Goal: Information Seeking & Learning: Check status

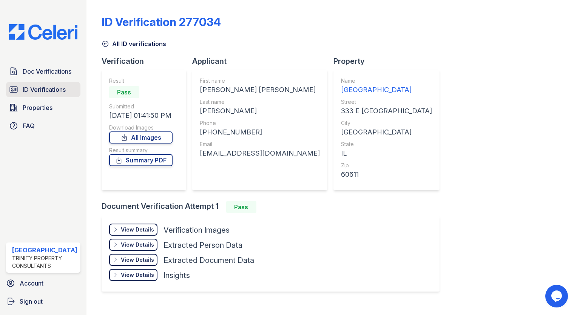
click at [51, 89] on span "ID Verifications" at bounding box center [44, 89] width 43 height 9
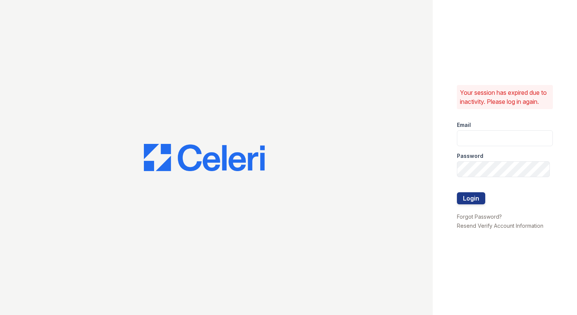
type input "arrivestreetervilleleasing@trinity-pm.com"
click at [463, 202] on button "Login" at bounding box center [471, 198] width 28 height 12
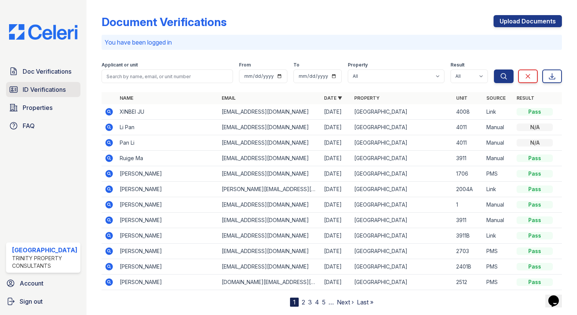
click at [60, 87] on span "ID Verifications" at bounding box center [44, 89] width 43 height 9
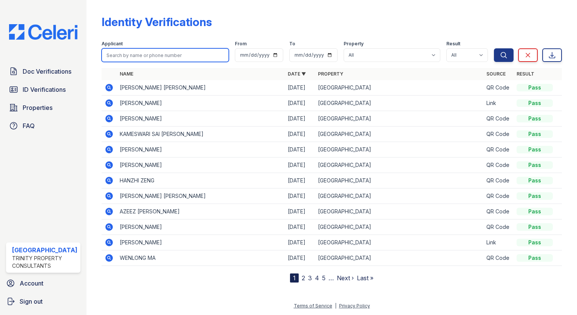
click at [154, 57] on input "search" at bounding box center [165, 55] width 127 height 14
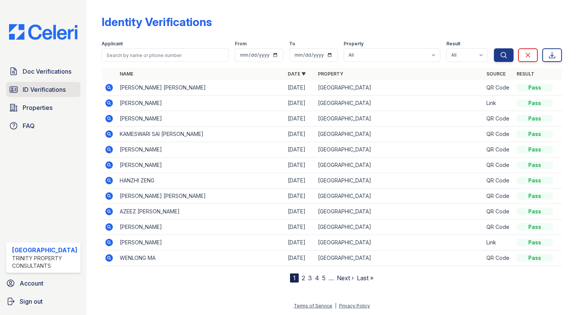
click at [56, 86] on span "ID Verifications" at bounding box center [44, 89] width 43 height 9
click at [119, 48] on div "Applicant" at bounding box center [165, 45] width 127 height 8
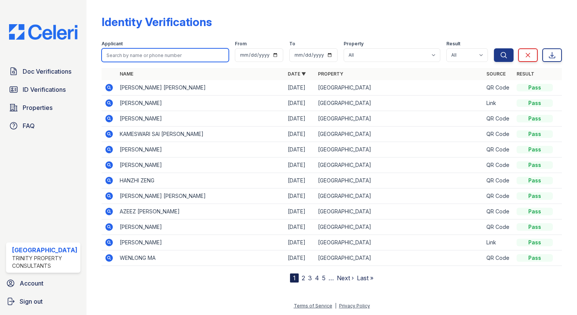
click at [115, 52] on input "search" at bounding box center [165, 55] width 127 height 14
type input "sarah"
click at [494, 48] on button "Search" at bounding box center [504, 55] width 20 height 14
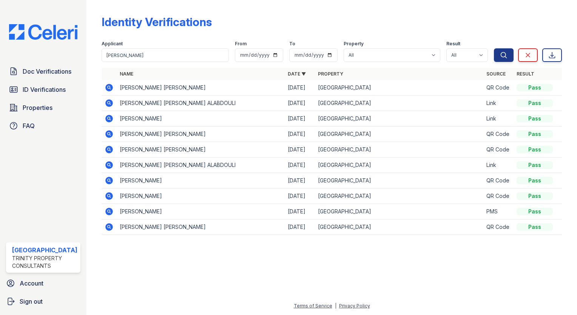
click at [105, 84] on icon at bounding box center [109, 87] width 9 height 9
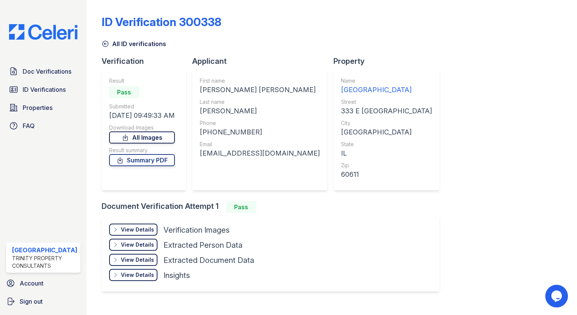
click at [141, 137] on link "All Images" at bounding box center [142, 138] width 66 height 12
click at [127, 137] on icon at bounding box center [126, 138] width 8 height 8
click at [560, 88] on div "ID Verification 300338 All ID verifications Verification Result Pass Submitted …" at bounding box center [332, 157] width 491 height 315
click at [46, 85] on span "ID Verifications" at bounding box center [44, 89] width 43 height 9
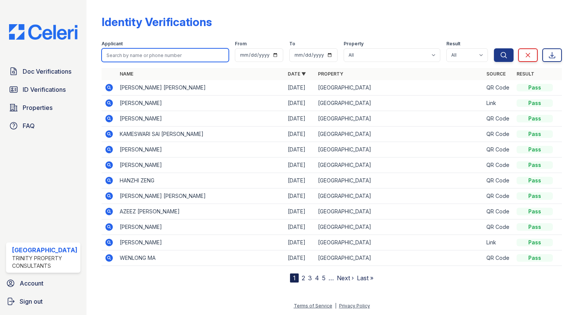
click at [157, 51] on input "search" at bounding box center [165, 55] width 127 height 14
type input "autumn"
click at [494, 48] on button "Search" at bounding box center [504, 55] width 20 height 14
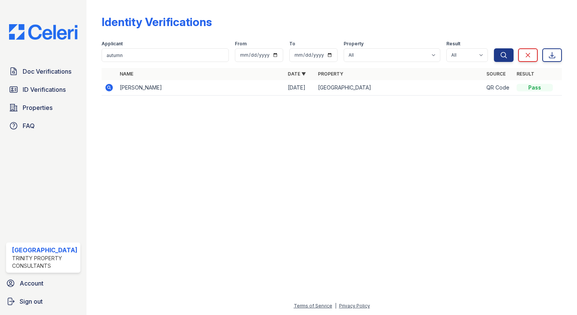
click at [107, 90] on icon at bounding box center [109, 88] width 8 height 8
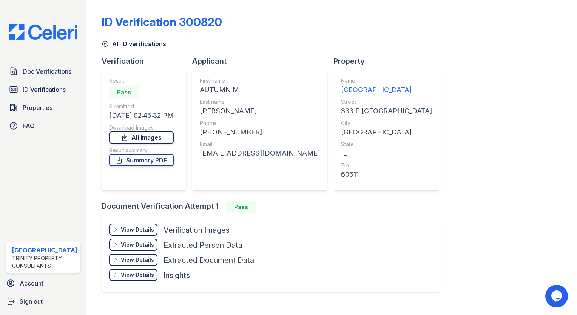
click at [121, 135] on link "All Images" at bounding box center [141, 138] width 65 height 12
click at [545, 43] on div "All ID verifications" at bounding box center [332, 42] width 461 height 14
click at [51, 85] on span "ID Verifications" at bounding box center [44, 89] width 43 height 9
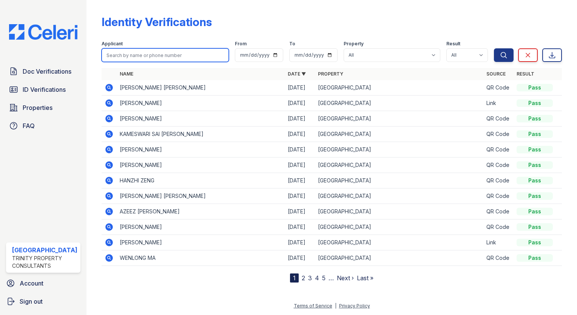
click at [111, 55] on input "search" at bounding box center [165, 55] width 127 height 14
type input "autumn"
click at [494, 48] on button "Search" at bounding box center [504, 55] width 20 height 14
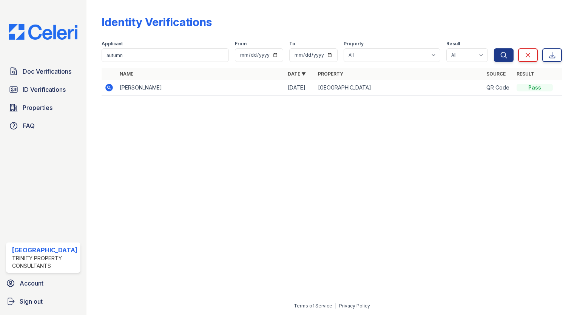
click at [108, 88] on icon at bounding box center [109, 87] width 2 height 2
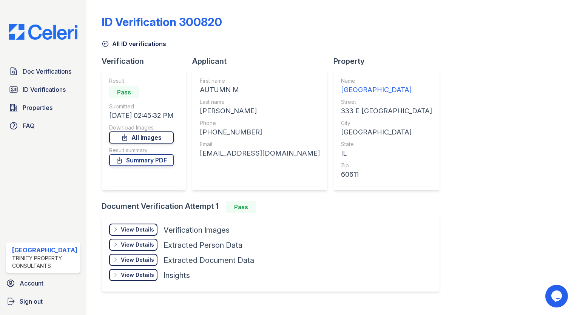
click at [130, 134] on link "All Images" at bounding box center [141, 138] width 65 height 12
click at [525, 261] on div "ID Verification 300820 All ID verifications Verification Result Pass Submitted …" at bounding box center [332, 152] width 461 height 299
click at [22, 75] on link "Doc Verifications" at bounding box center [43, 71] width 74 height 15
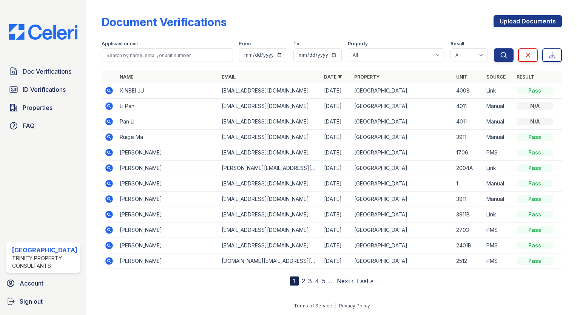
click at [24, 91] on span "ID Verifications" at bounding box center [44, 89] width 43 height 9
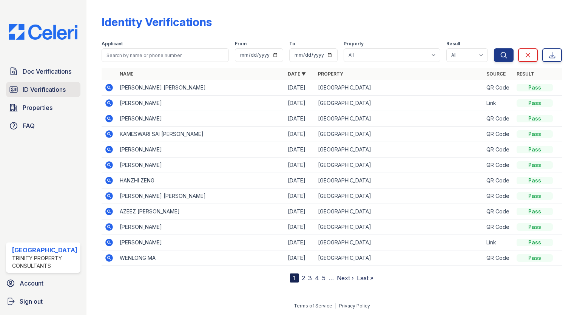
click at [39, 84] on link "ID Verifications" at bounding box center [43, 89] width 74 height 15
click at [34, 73] on span "Doc Verifications" at bounding box center [47, 71] width 49 height 9
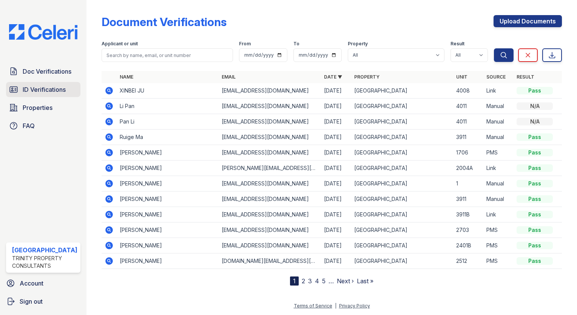
click at [33, 87] on span "ID Verifications" at bounding box center [44, 89] width 43 height 9
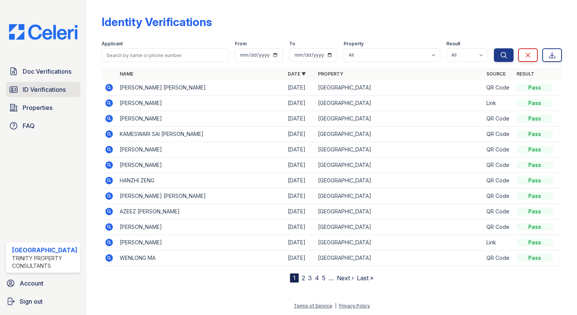
click at [53, 94] on link "ID Verifications" at bounding box center [43, 89] width 74 height 15
click at [57, 88] on span "ID Verifications" at bounding box center [44, 89] width 43 height 9
